Goal: Task Accomplishment & Management: Manage account settings

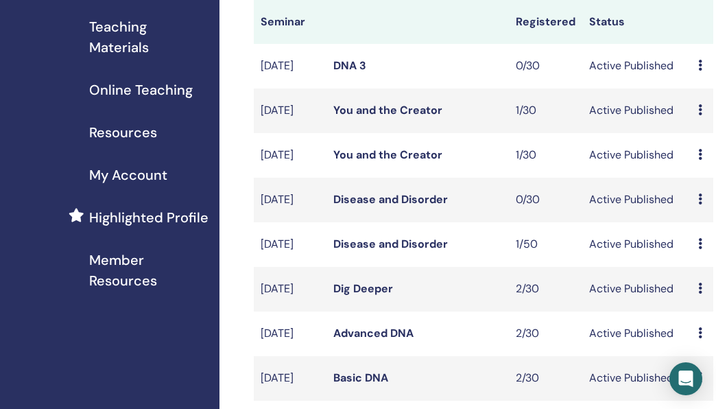
scroll to position [210, 0]
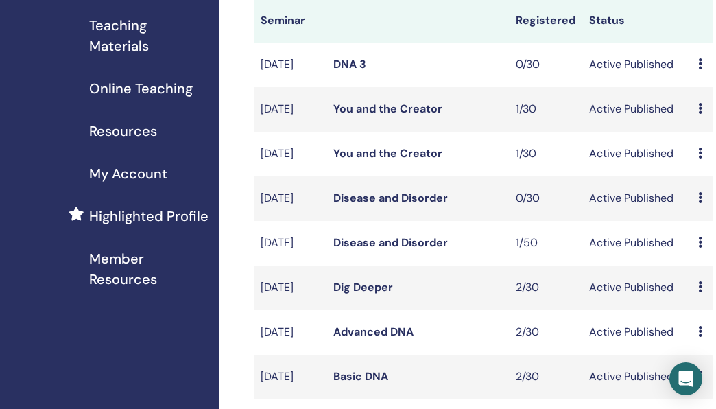
click at [359, 205] on link "Disease and Disorder" at bounding box center [390, 198] width 114 height 14
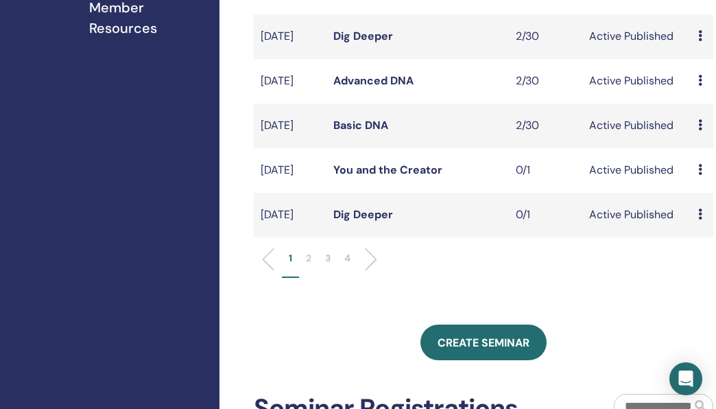
scroll to position [518, 0]
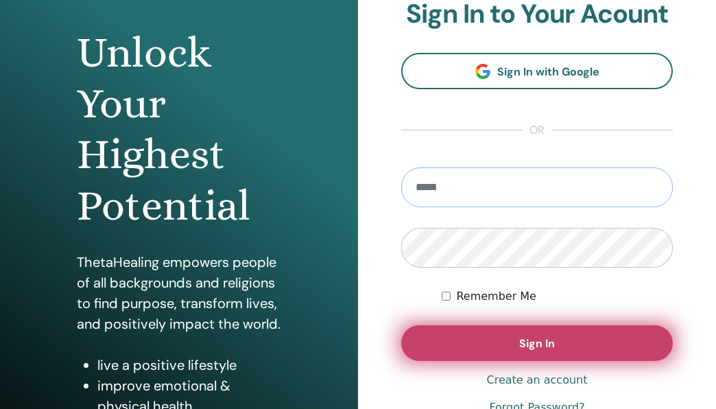
scroll to position [123, 0]
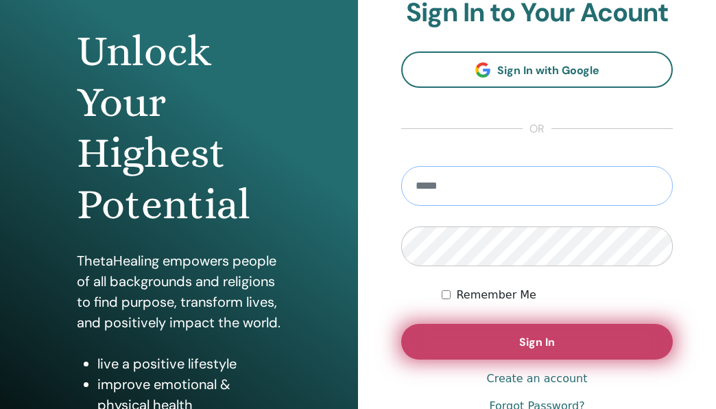
type input "**********"
click at [430, 358] on button "Sign In" at bounding box center [536, 342] width 271 height 36
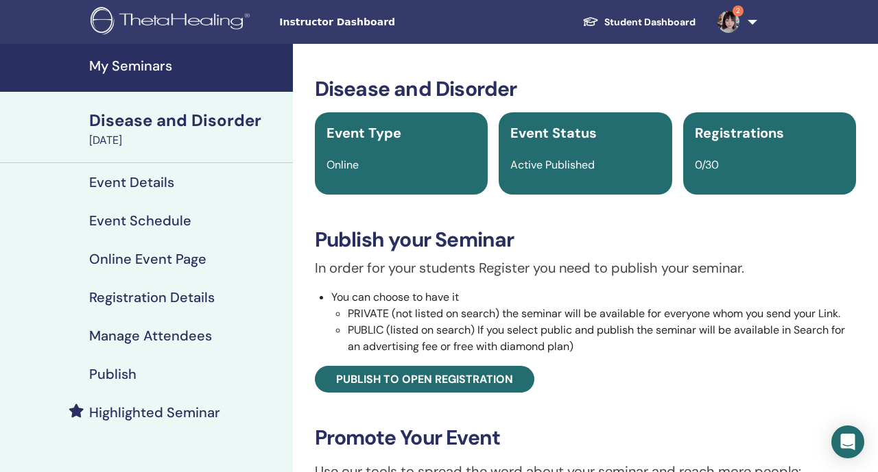
scroll to position [90, 0]
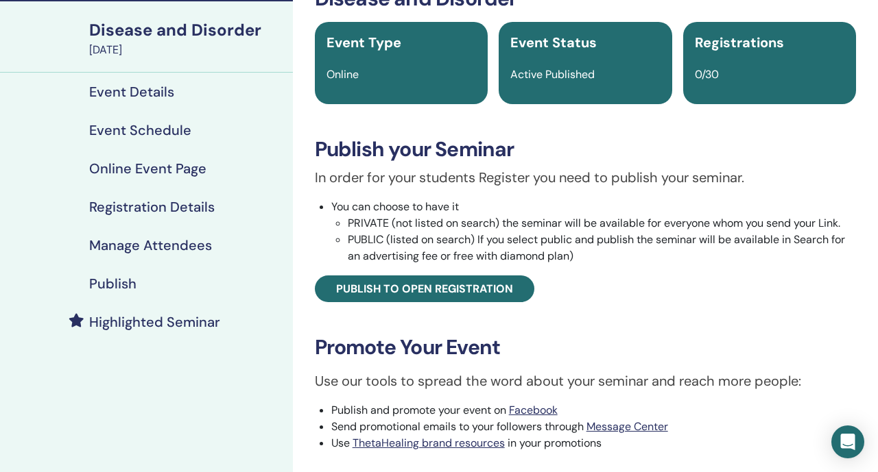
click at [199, 244] on h4 "Manage Attendees" at bounding box center [150, 245] width 123 height 16
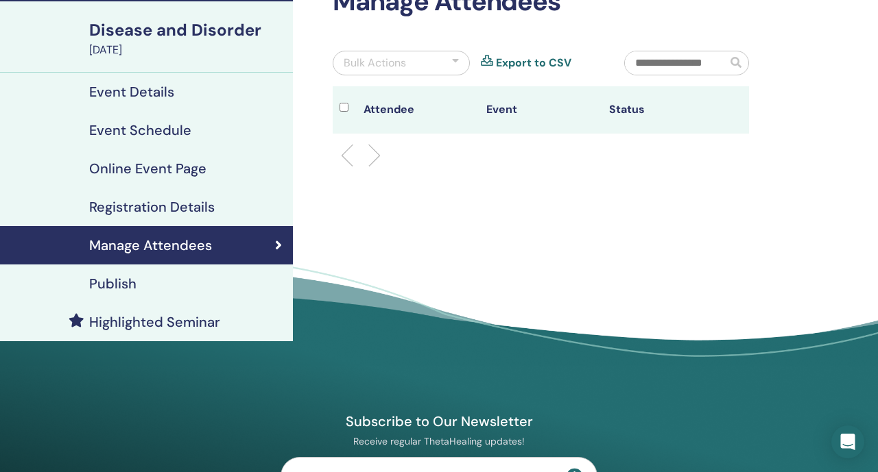
click at [156, 285] on div "Publish" at bounding box center [146, 284] width 271 height 16
